Goal: Task Accomplishment & Management: Use online tool/utility

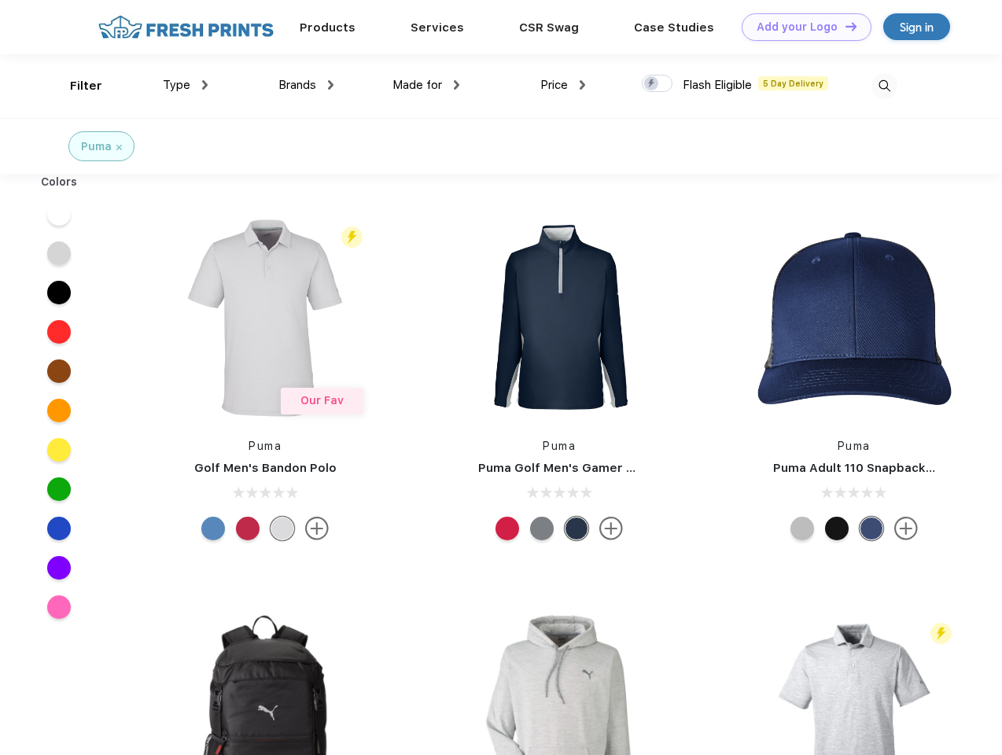
click at [801, 27] on link "Add your Logo Design Tool" at bounding box center [807, 27] width 130 height 28
click at [0, 0] on div "Design Tool" at bounding box center [0, 0] width 0 height 0
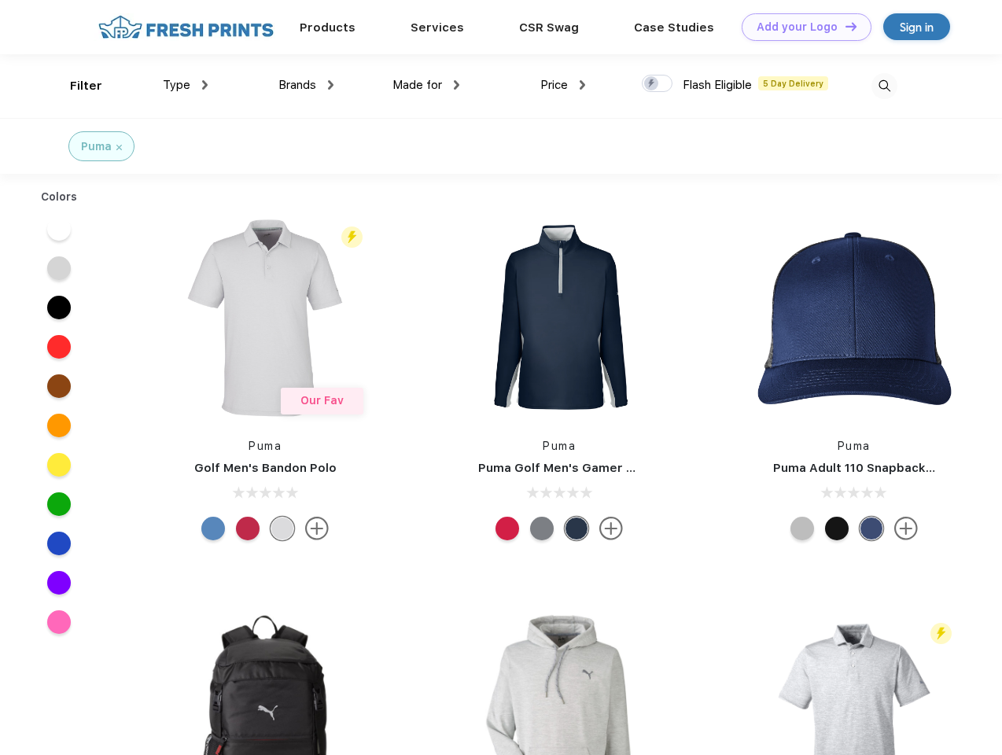
click at [844, 26] on link "Add your Logo Design Tool" at bounding box center [807, 27] width 130 height 28
click at [75, 86] on div "Filter" at bounding box center [86, 86] width 32 height 18
click at [186, 85] on span "Type" at bounding box center [177, 85] width 28 height 14
click at [306, 85] on span "Brands" at bounding box center [297, 85] width 38 height 14
click at [426, 85] on span "Made for" at bounding box center [417, 85] width 50 height 14
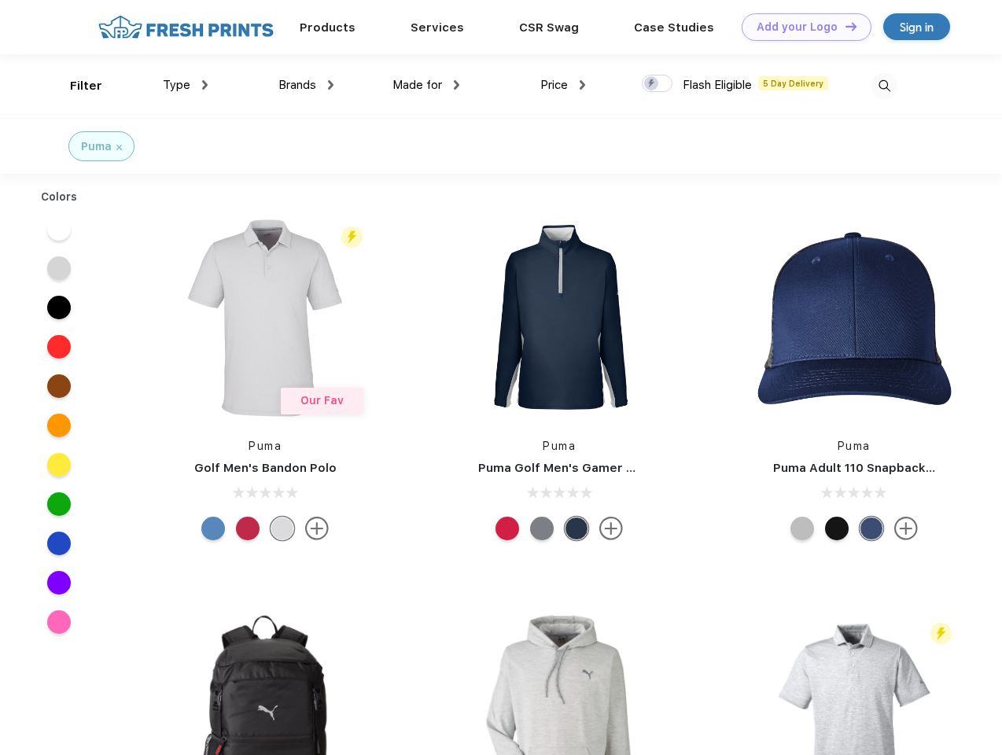
click at [563, 85] on span "Price" at bounding box center [554, 85] width 28 height 14
click at [657, 84] on div at bounding box center [657, 83] width 31 height 17
click at [652, 84] on input "checkbox" at bounding box center [647, 79] width 10 height 10
click at [884, 86] on img at bounding box center [884, 86] width 26 height 26
